Goal: Task Accomplishment & Management: Manage account settings

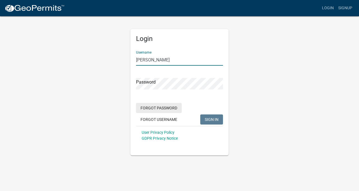
type input "[PERSON_NAME]"
click at [156, 107] on button "Forgot Password" at bounding box center [159, 108] width 46 height 10
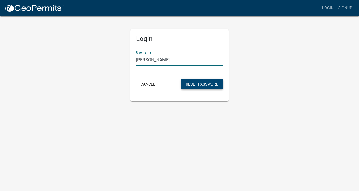
type input "[PERSON_NAME]"
click at [196, 82] on button "Reset Password" at bounding box center [202, 84] width 42 height 10
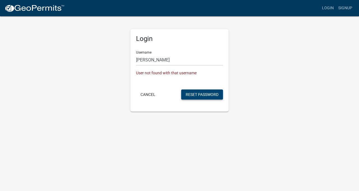
click at [194, 94] on button "Reset Password" at bounding box center [202, 94] width 42 height 10
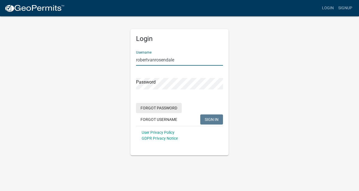
type input "robertvanrosendale"
click at [160, 108] on button "Forgot Password" at bounding box center [159, 108] width 46 height 10
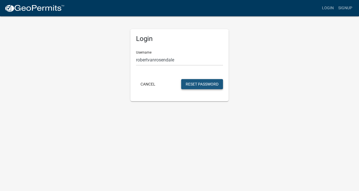
click at [193, 84] on button "Reset Password" at bounding box center [202, 84] width 42 height 10
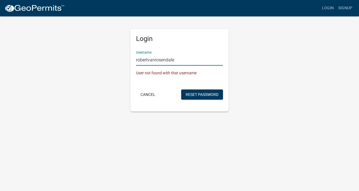
click at [174, 59] on input "robertvanrosendale" at bounding box center [179, 59] width 87 height 11
type input "[EMAIL_ADDRESS][DOMAIN_NAME]"
click at [195, 94] on button "Reset Password" at bounding box center [202, 94] width 42 height 10
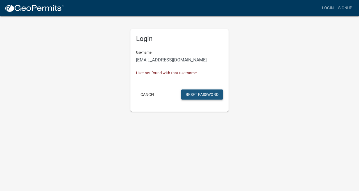
click at [195, 94] on button "Reset Password" at bounding box center [202, 94] width 42 height 10
click at [149, 93] on button "Cancel" at bounding box center [148, 94] width 24 height 10
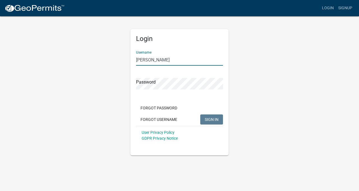
click at [160, 60] on input "[PERSON_NAME]" at bounding box center [179, 59] width 87 height 11
type input "[PERSON_NAME][GEOGRAPHIC_DATA]"
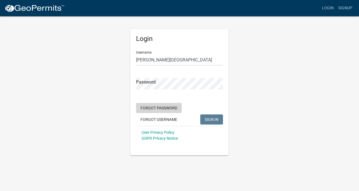
click at [165, 106] on button "Forgot Password" at bounding box center [159, 108] width 46 height 10
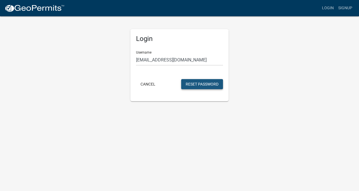
click at [191, 83] on button "Reset Password" at bounding box center [202, 84] width 42 height 10
